Goal: Information Seeking & Learning: Learn about a topic

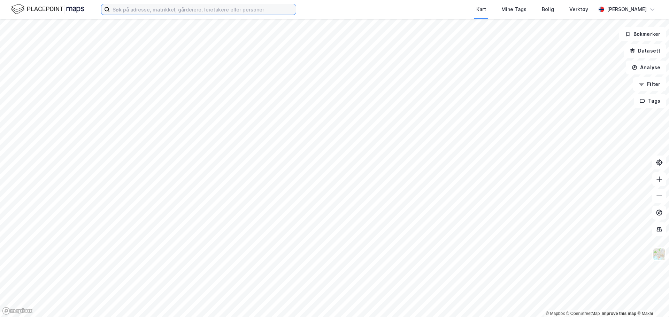
click at [221, 10] on input at bounding box center [203, 9] width 186 height 10
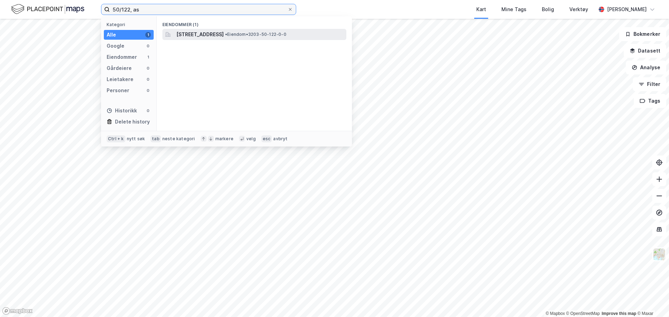
type input "50/122, as"
click at [204, 33] on span "[STREET_ADDRESS]" at bounding box center [199, 34] width 47 height 8
